Goal: Task Accomplishment & Management: Manage account settings

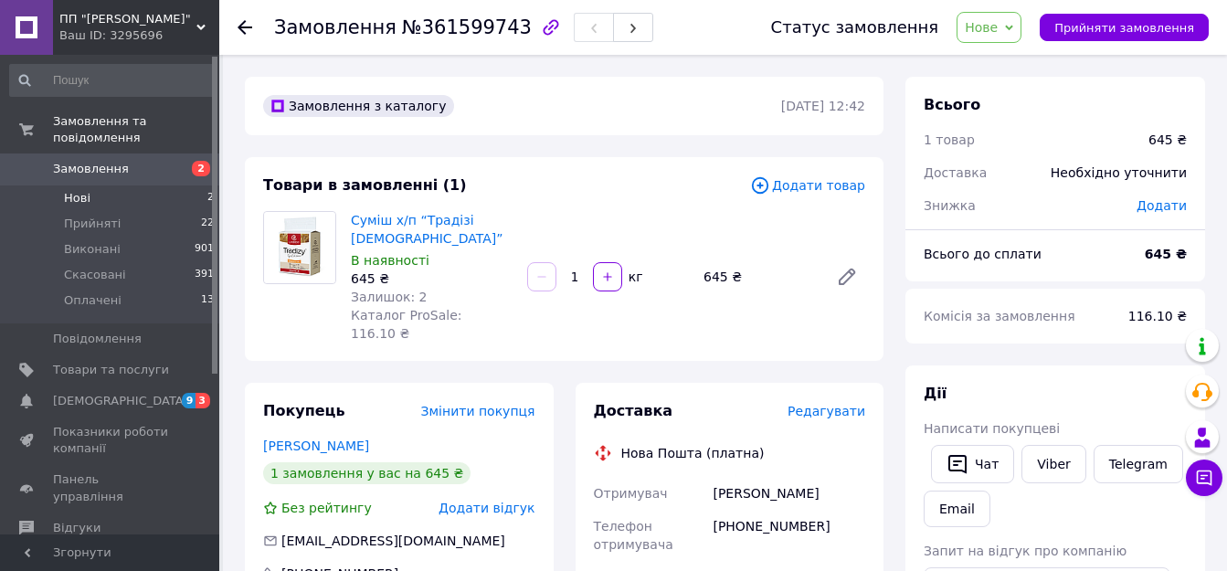
click at [95, 185] on li "Нові 2" at bounding box center [112, 198] width 225 height 26
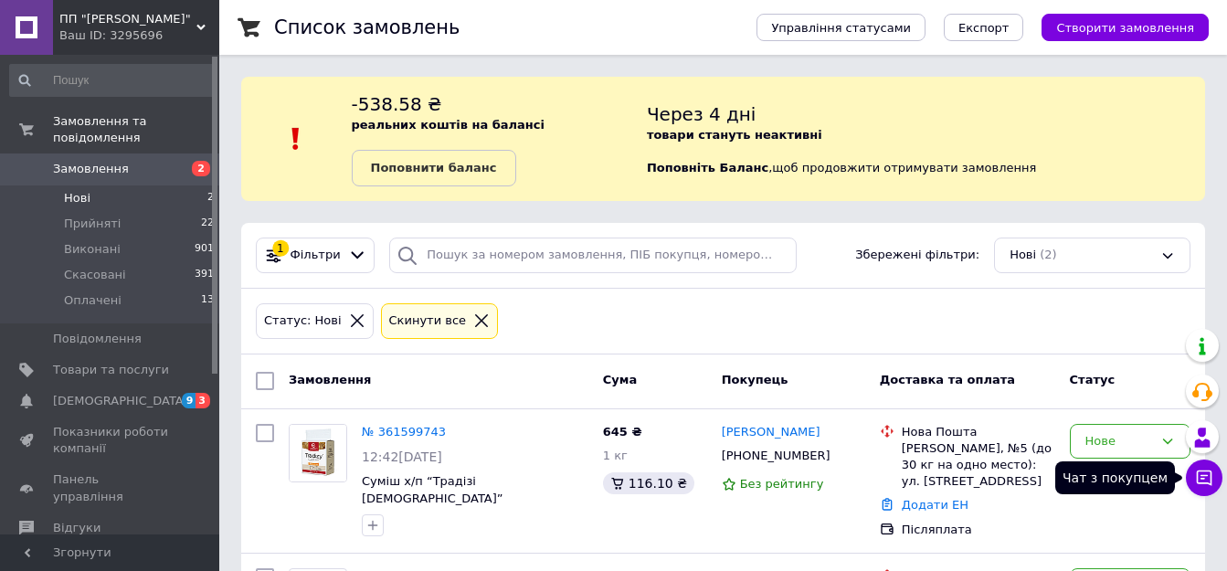
click at [1205, 486] on icon at bounding box center [1204, 478] width 18 height 18
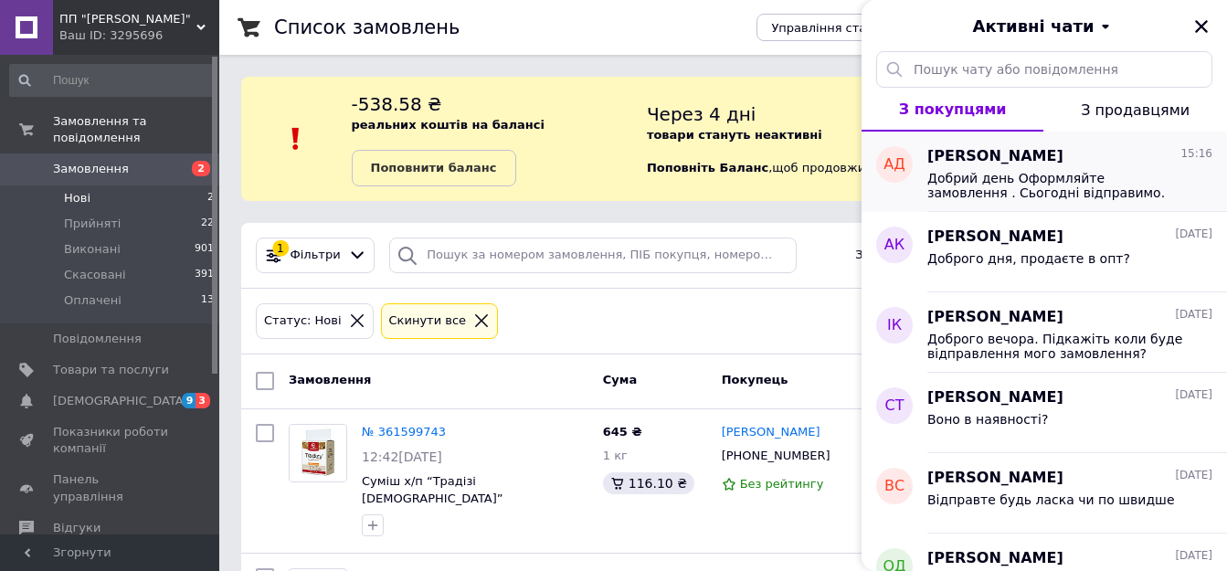
click at [1003, 185] on span "Добрий день Оформляйте замовлення . Сьогодні відправимо." at bounding box center [1056, 185] width 259 height 29
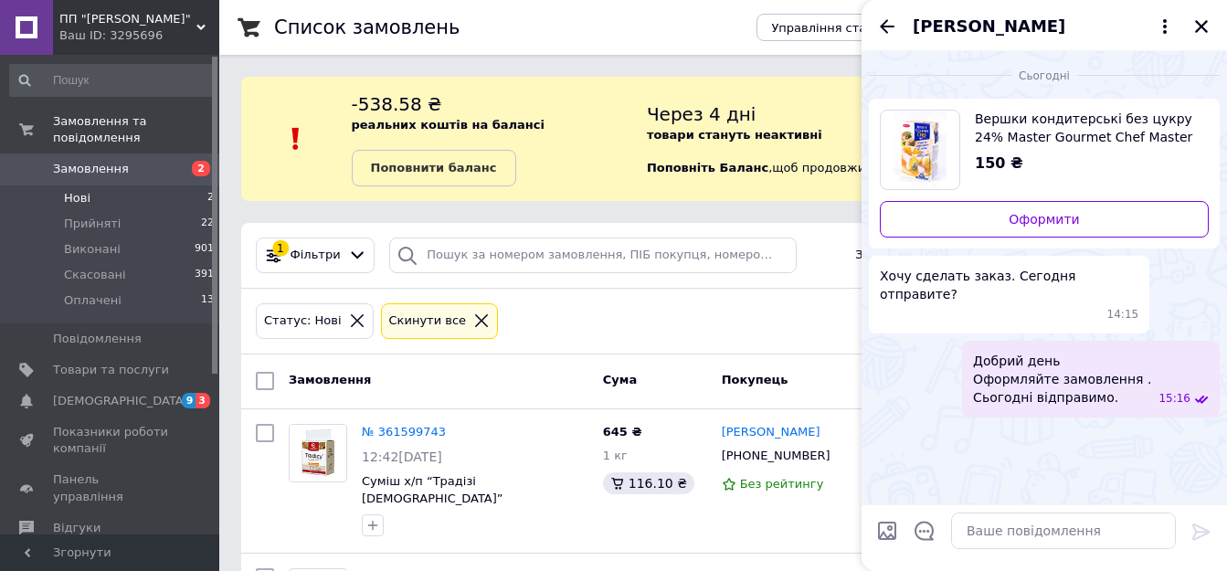
click at [985, 34] on span "[PERSON_NAME]" at bounding box center [989, 27] width 153 height 24
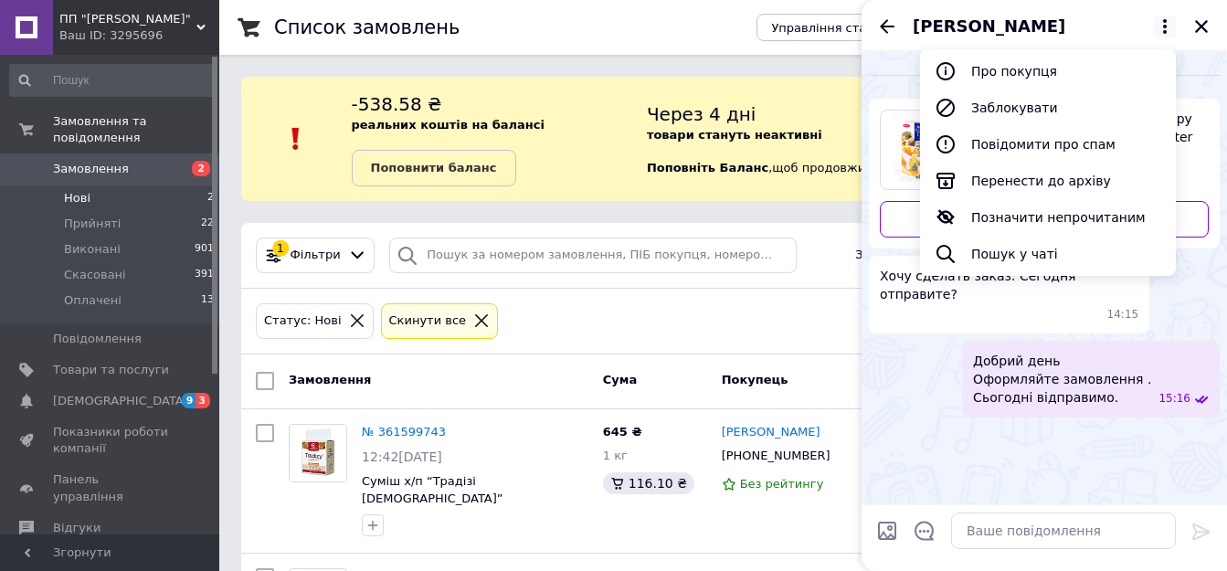
click at [957, 25] on span "[PERSON_NAME]" at bounding box center [989, 27] width 153 height 24
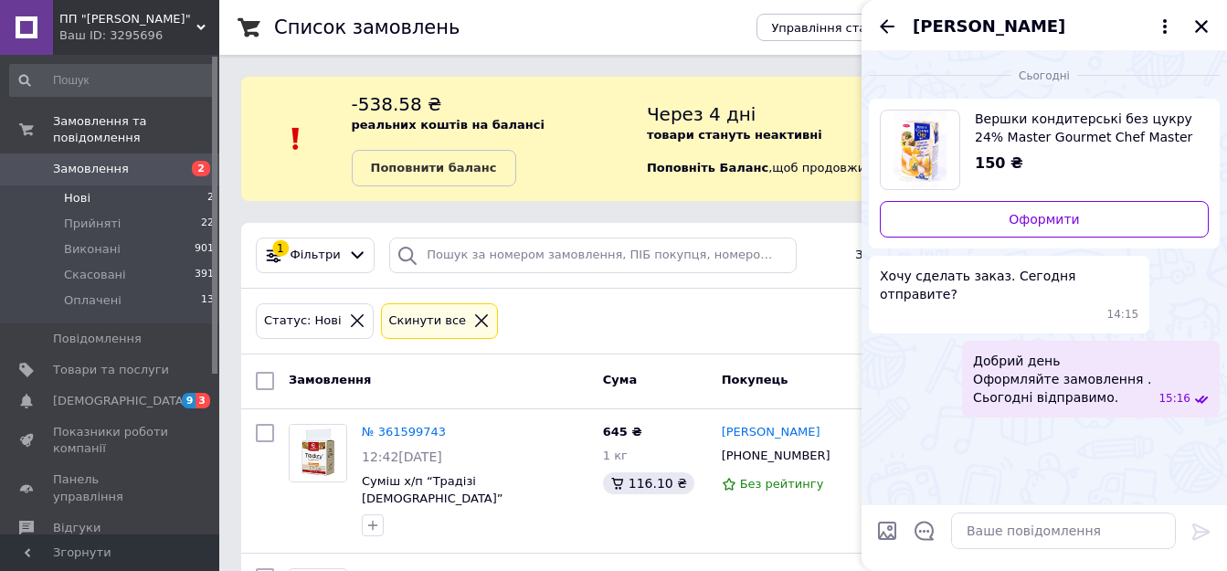
click at [1033, 129] on span "Вершки кондитерські без цукру 24% Master Gourmet Chef Master [PERSON_NAME]" at bounding box center [1084, 128] width 219 height 37
click at [1030, 43] on div "[PERSON_NAME]" at bounding box center [1043, 25] width 365 height 51
click at [1009, 27] on span "[PERSON_NAME]" at bounding box center [989, 27] width 153 height 24
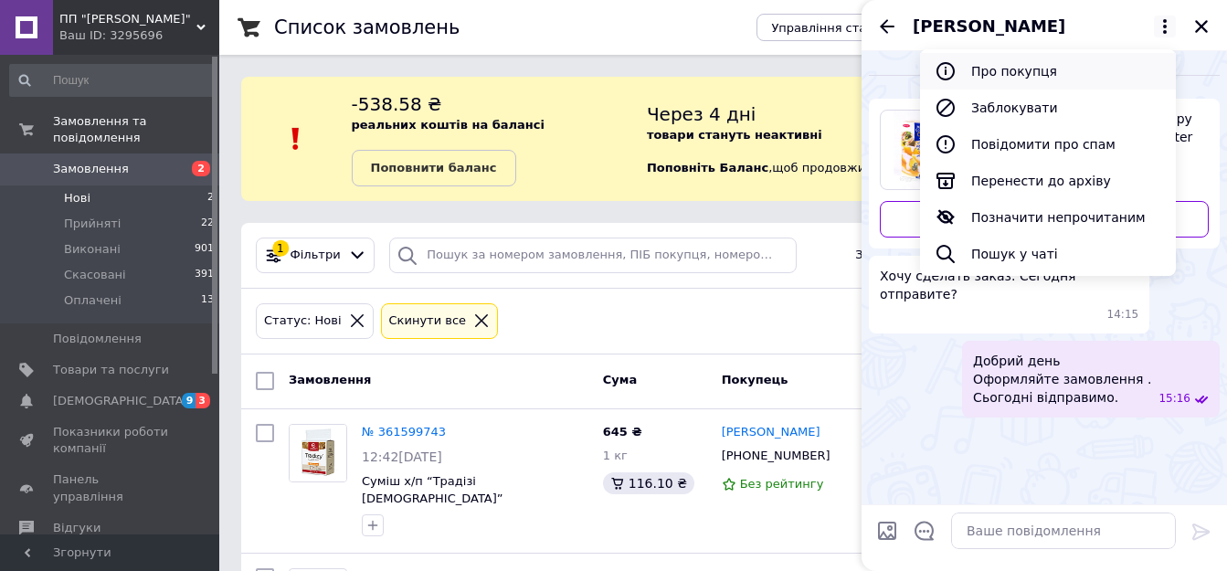
click at [1004, 64] on button "Про покупця" at bounding box center [1048, 71] width 256 height 37
